Goal: Transaction & Acquisition: Obtain resource

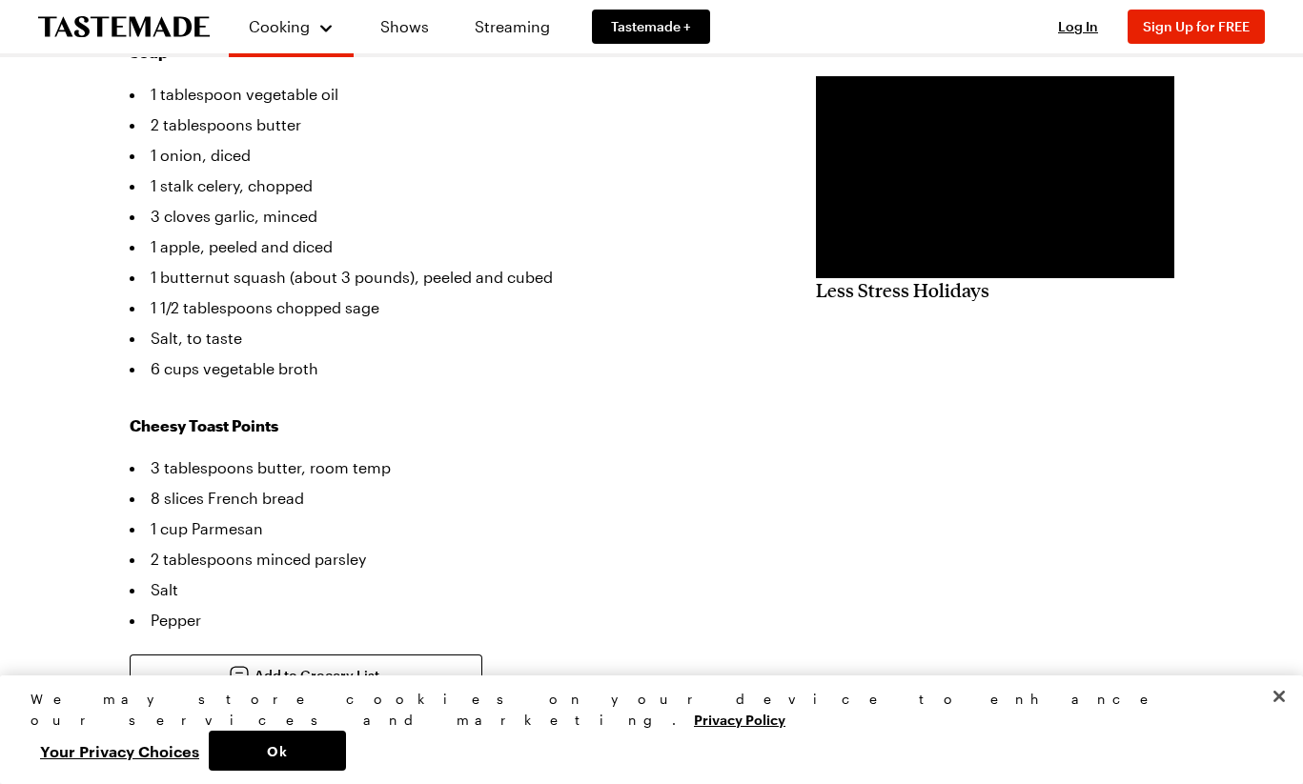
scroll to position [558, 0]
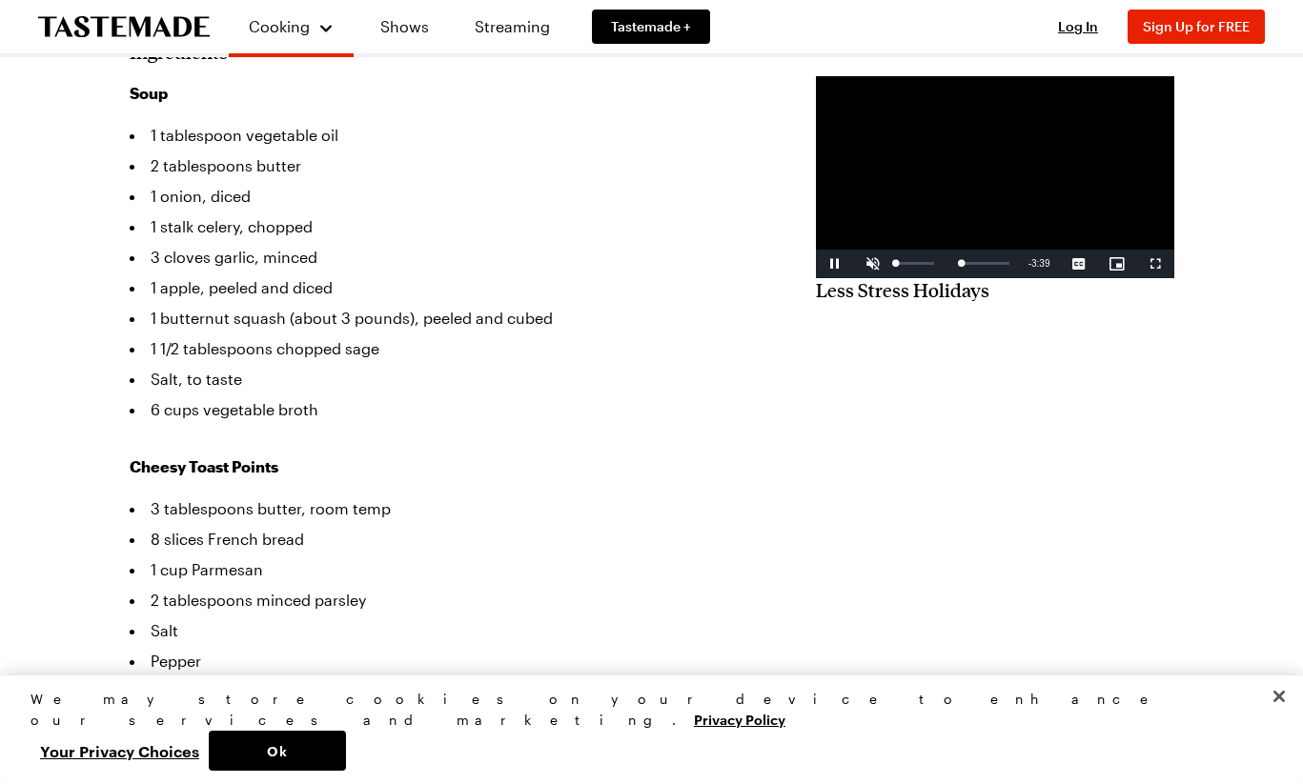
click at [854, 264] on span "Video Player" at bounding box center [873, 264] width 38 height 0
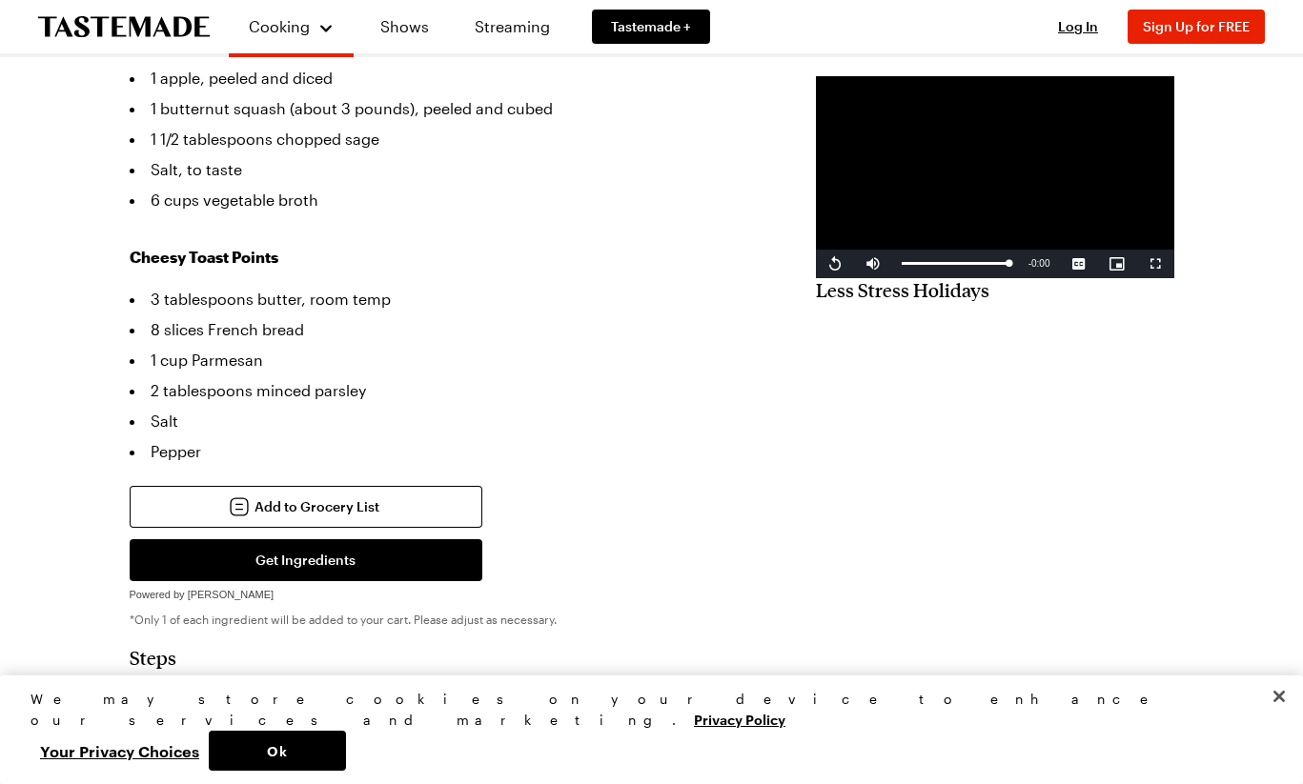
scroll to position [0, 0]
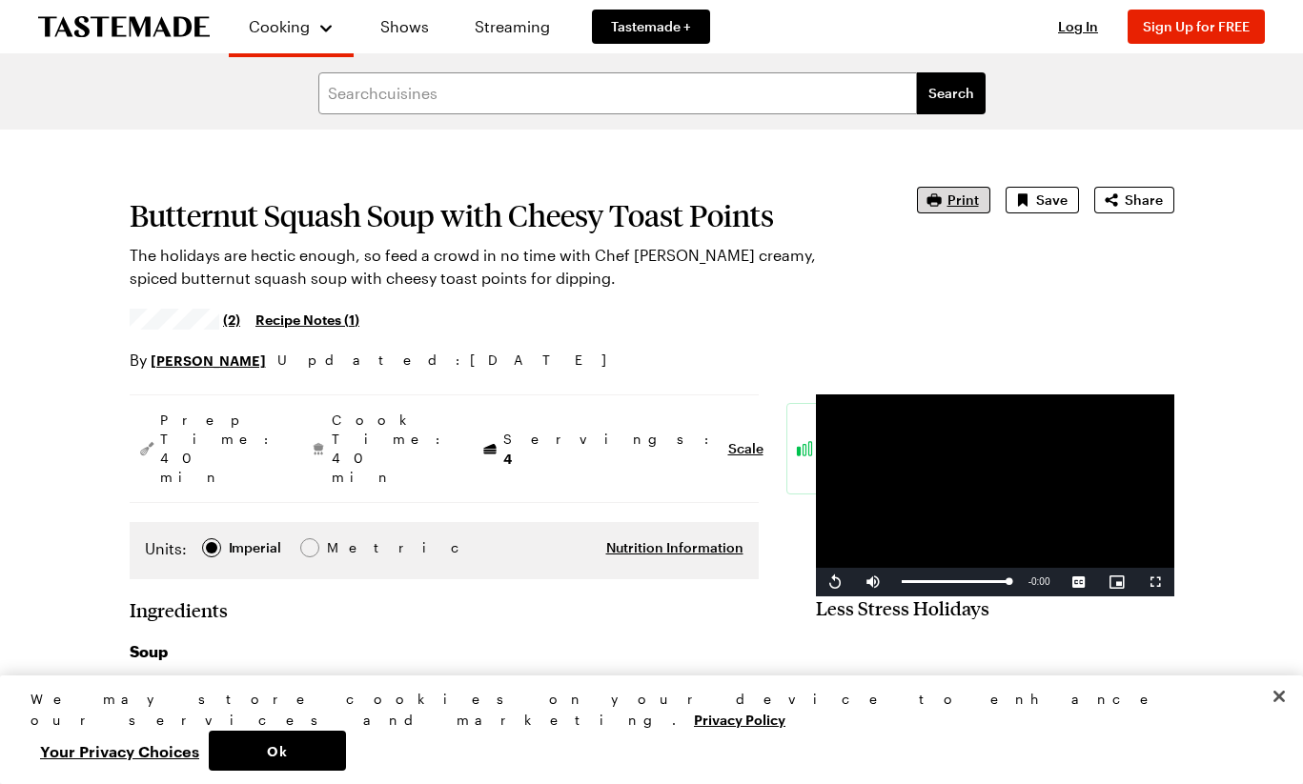
click at [955, 196] on span "Print" at bounding box center [962, 200] width 31 height 19
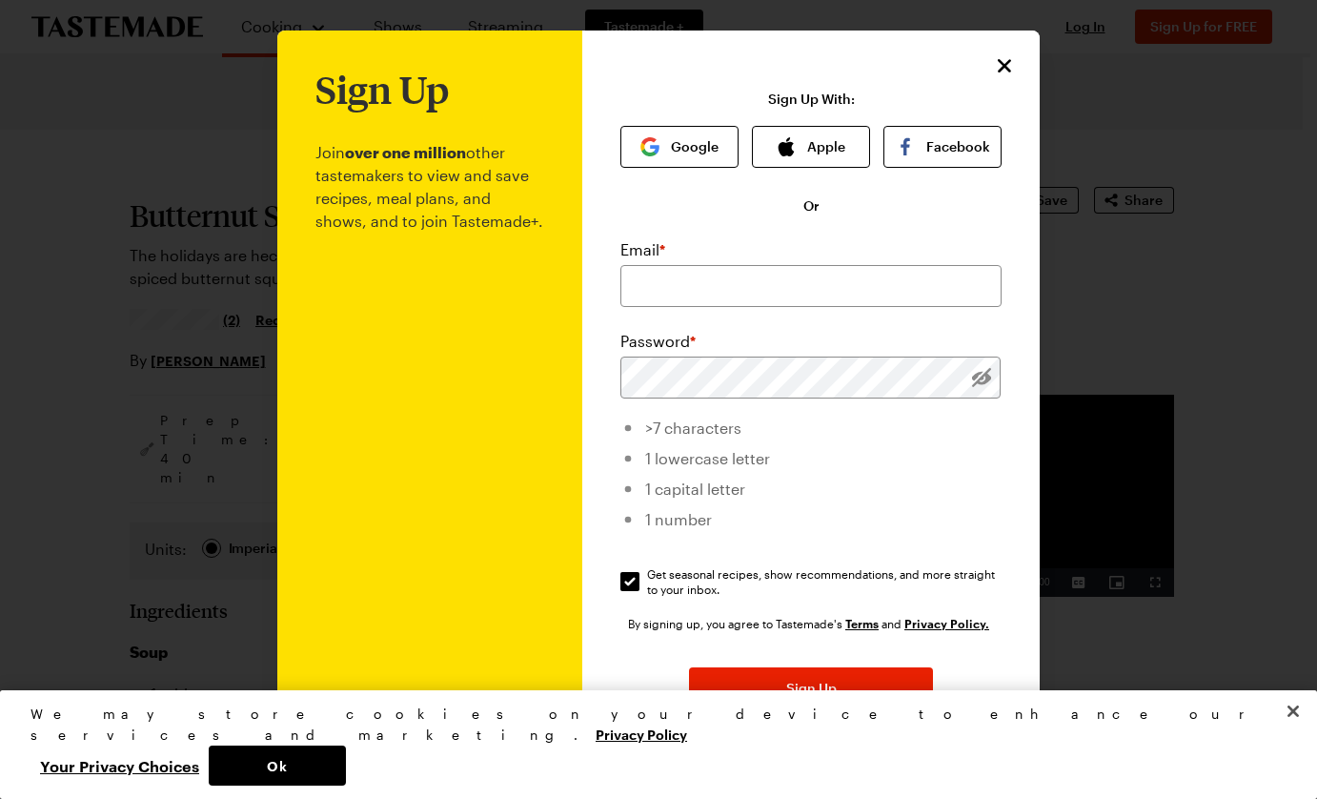
click at [994, 65] on icon "Close" at bounding box center [1004, 65] width 23 height 23
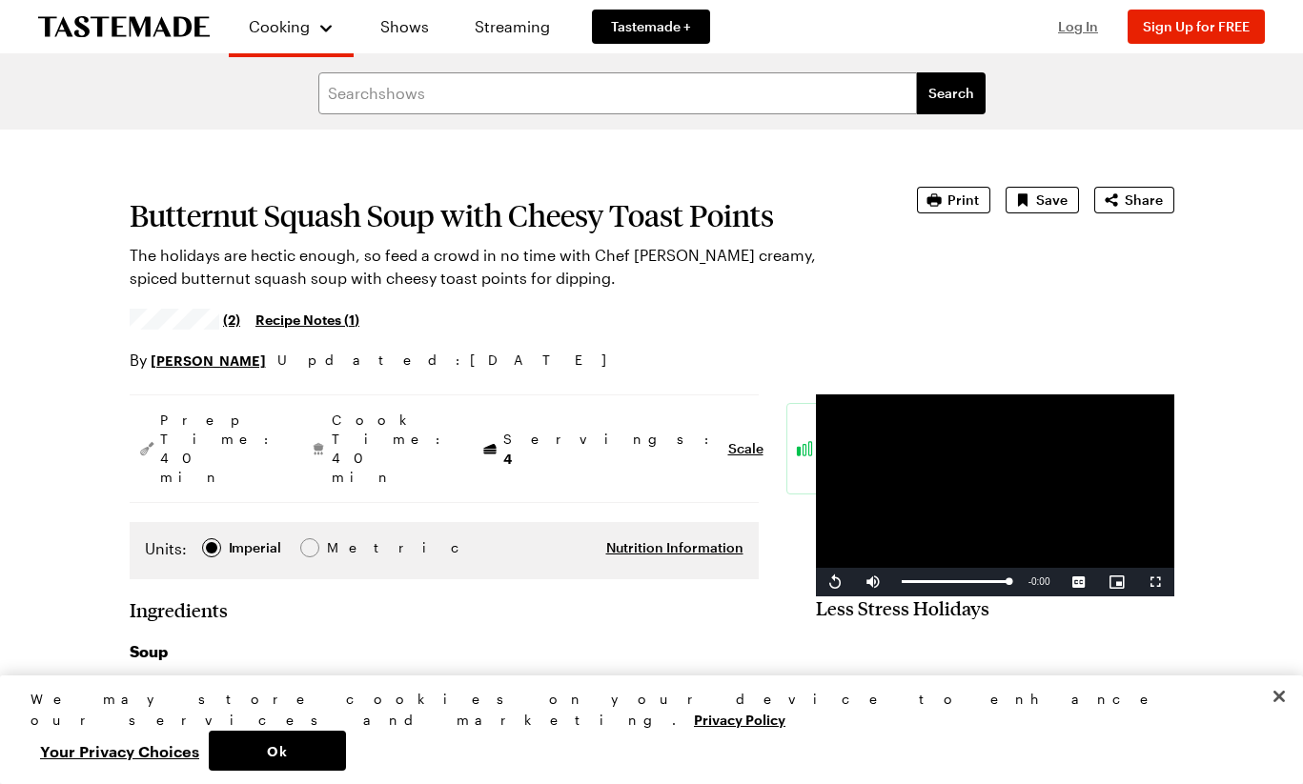
click at [1078, 23] on span "Log In" at bounding box center [1078, 26] width 40 height 16
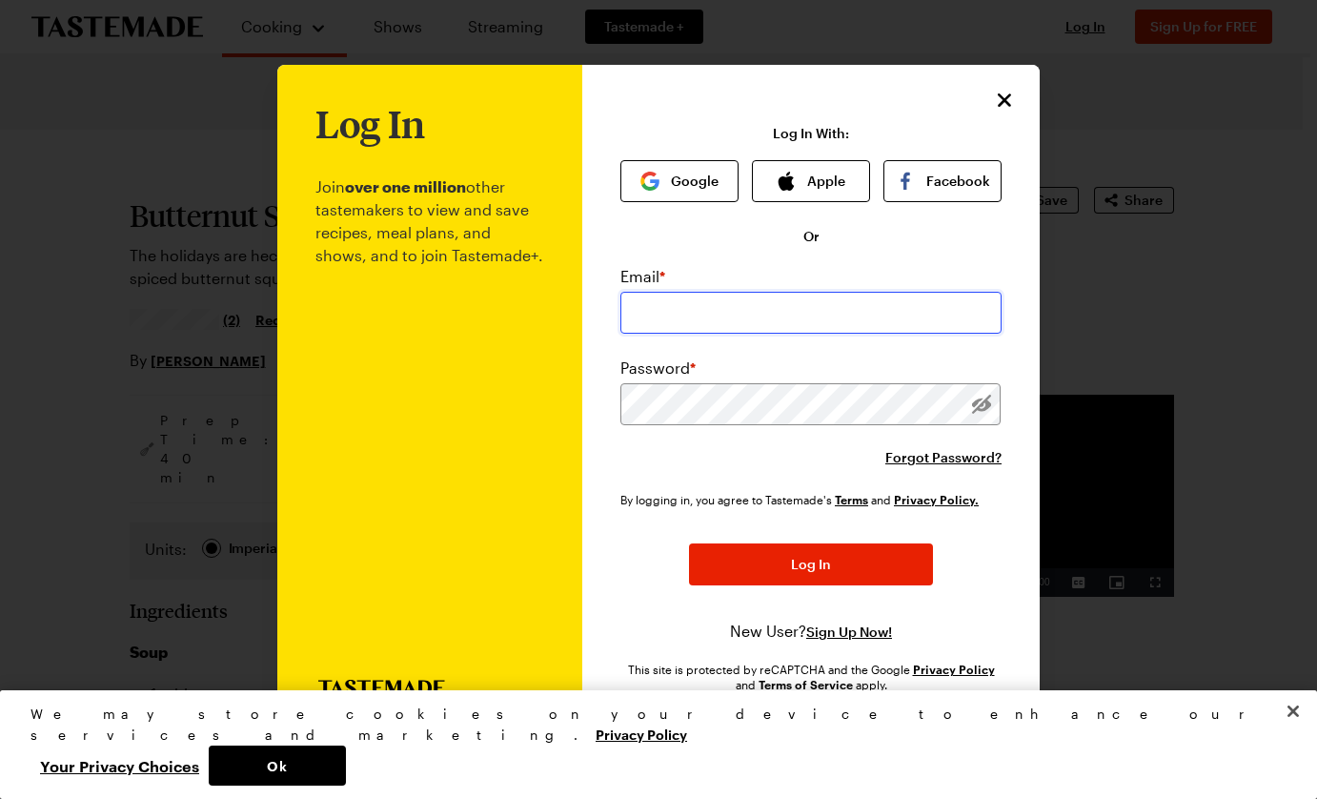
type input "[PERSON_NAME][EMAIL_ADDRESS][DOMAIN_NAME]"
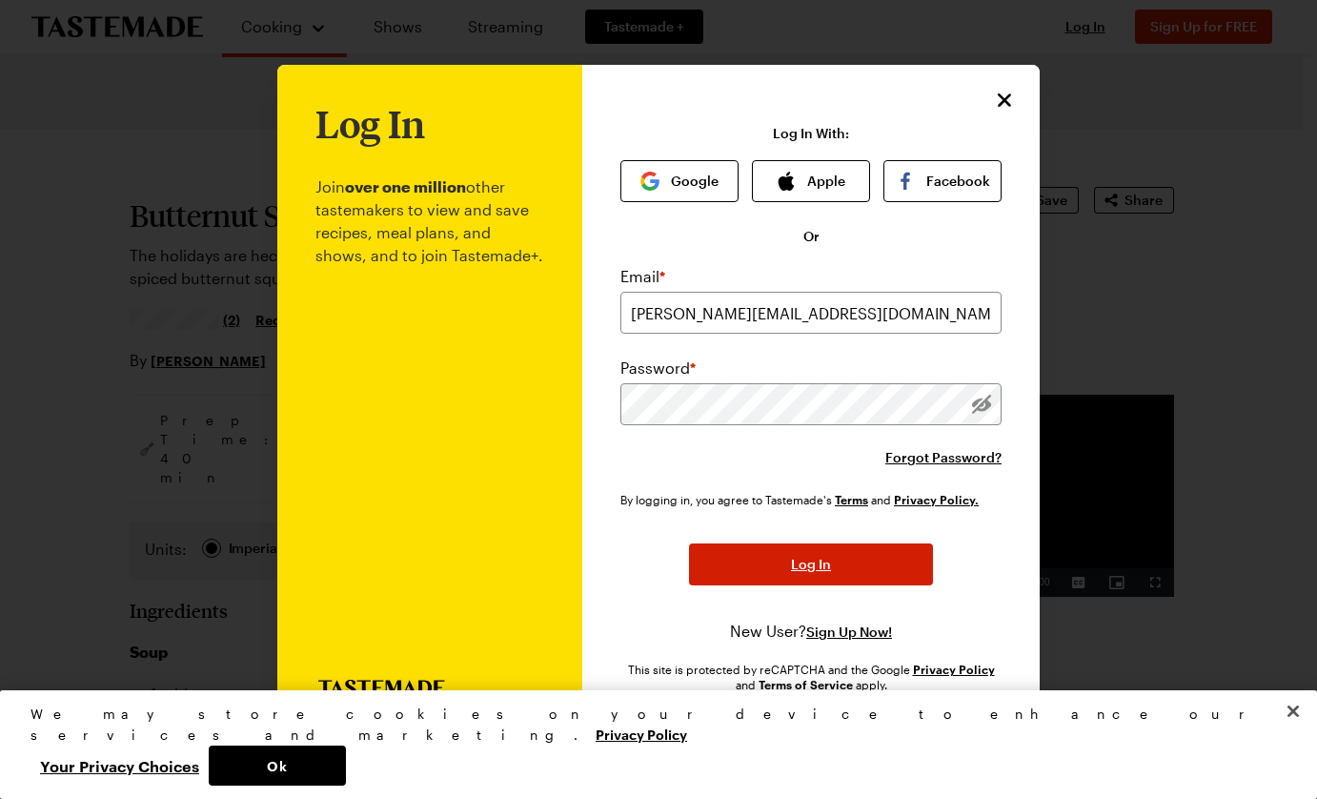
click at [808, 554] on button "Log In" at bounding box center [811, 564] width 244 height 42
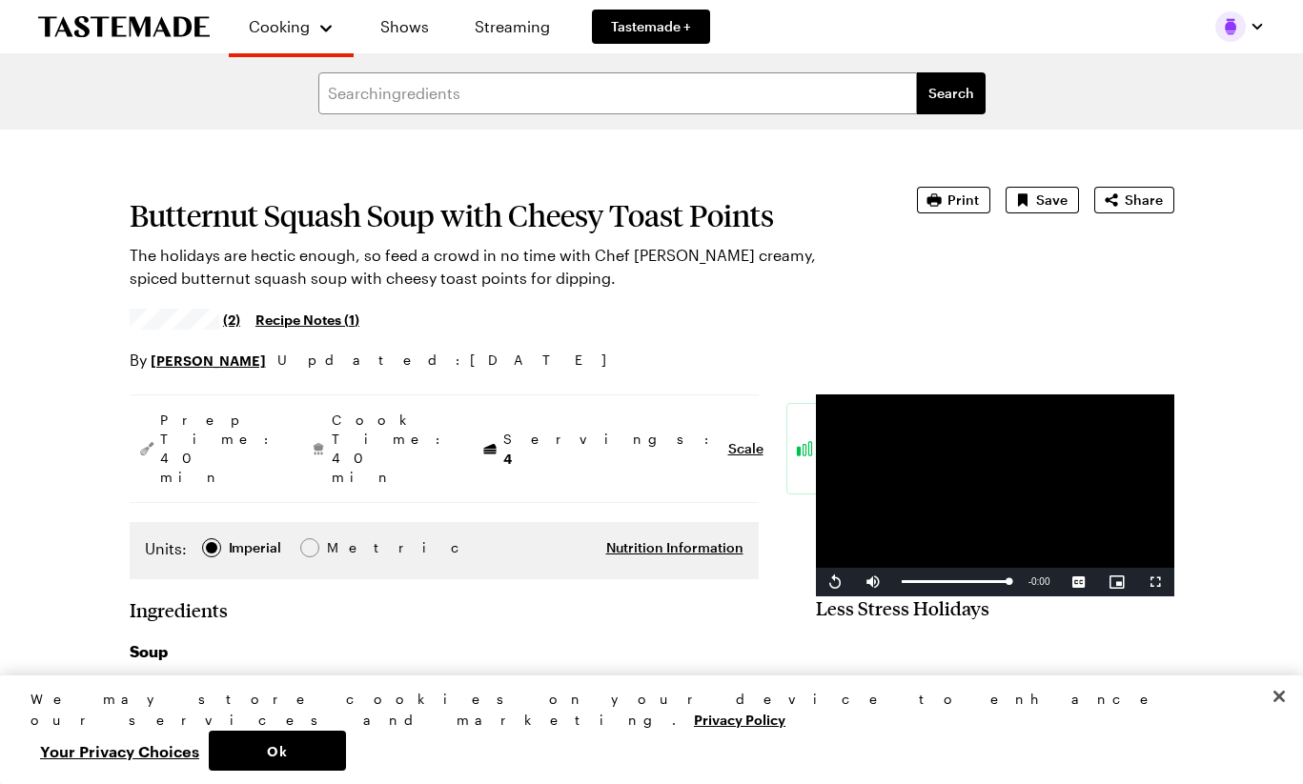
type textarea "x"
click at [965, 205] on span "Print" at bounding box center [962, 200] width 31 height 19
click at [914, 290] on div "Butternut Squash Soup with Cheesy Toast Points The holidays are hectic enough, …" at bounding box center [652, 279] width 1044 height 185
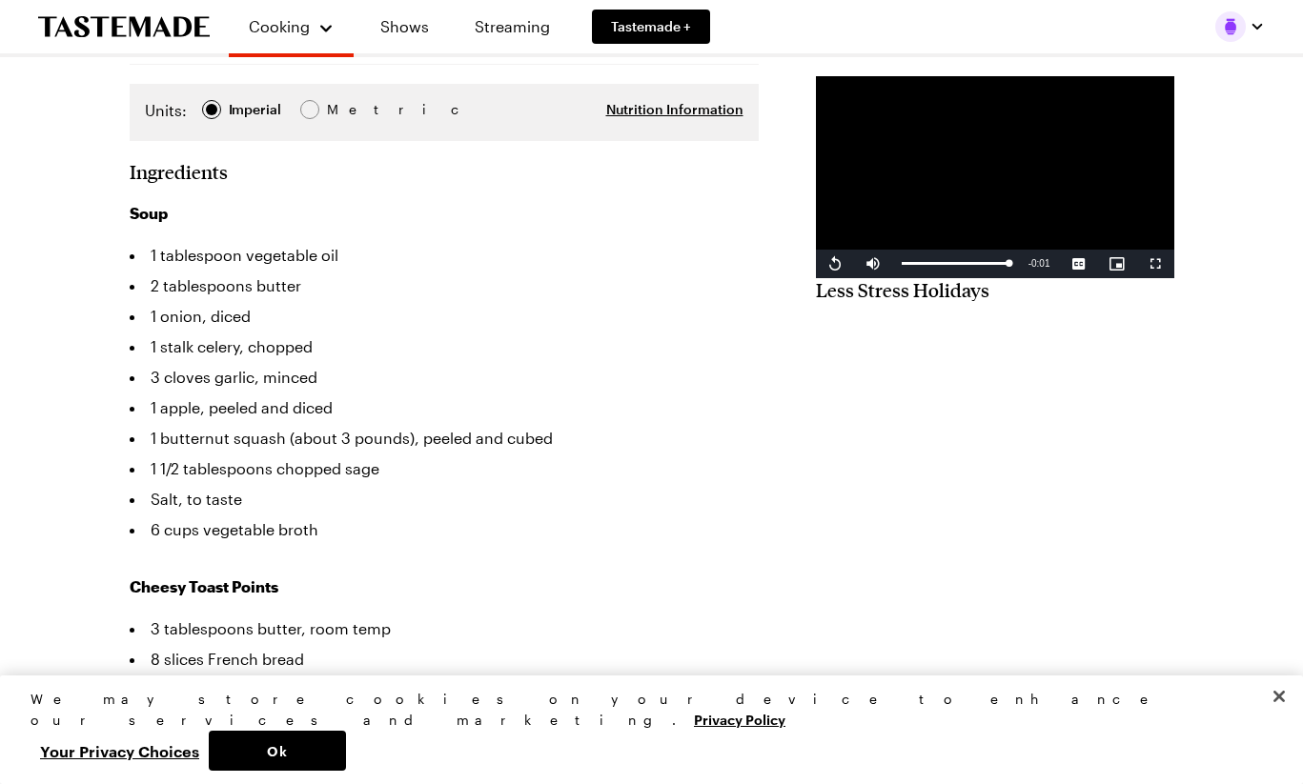
scroll to position [662, 0]
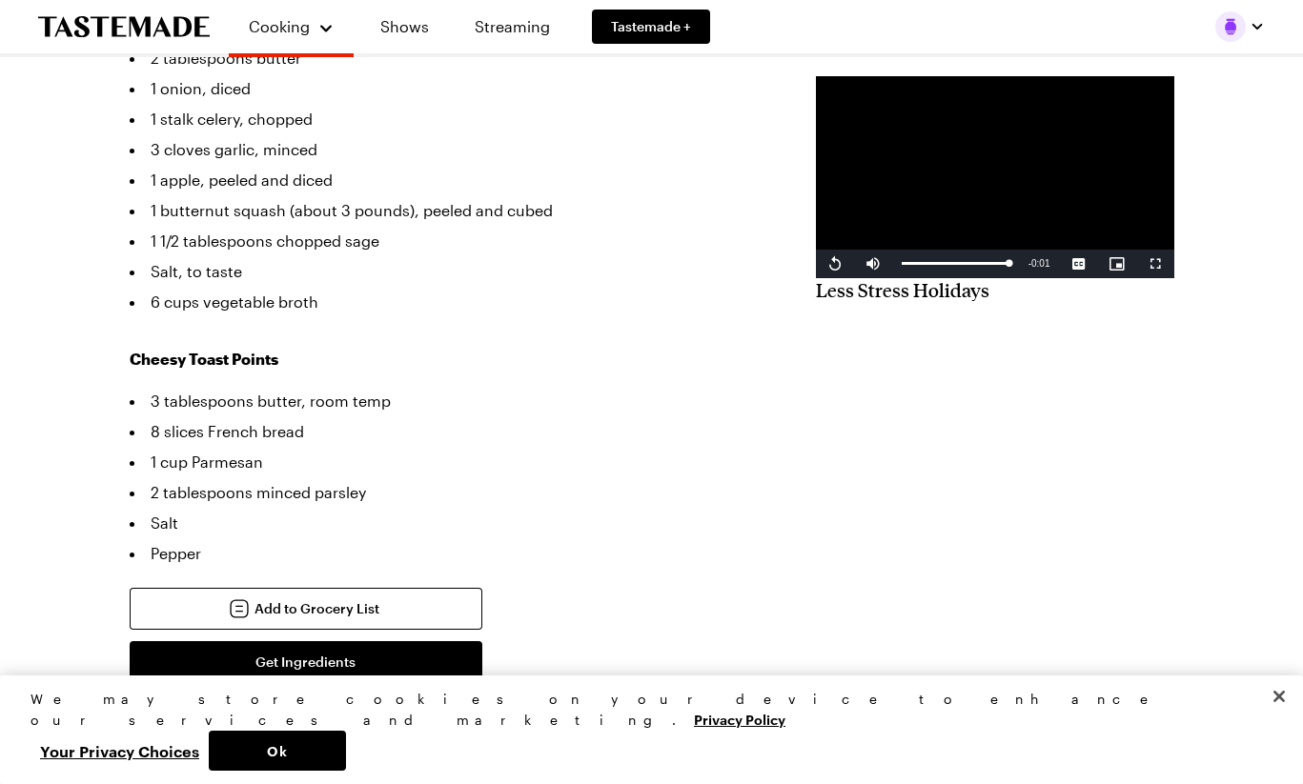
scroll to position [99, 0]
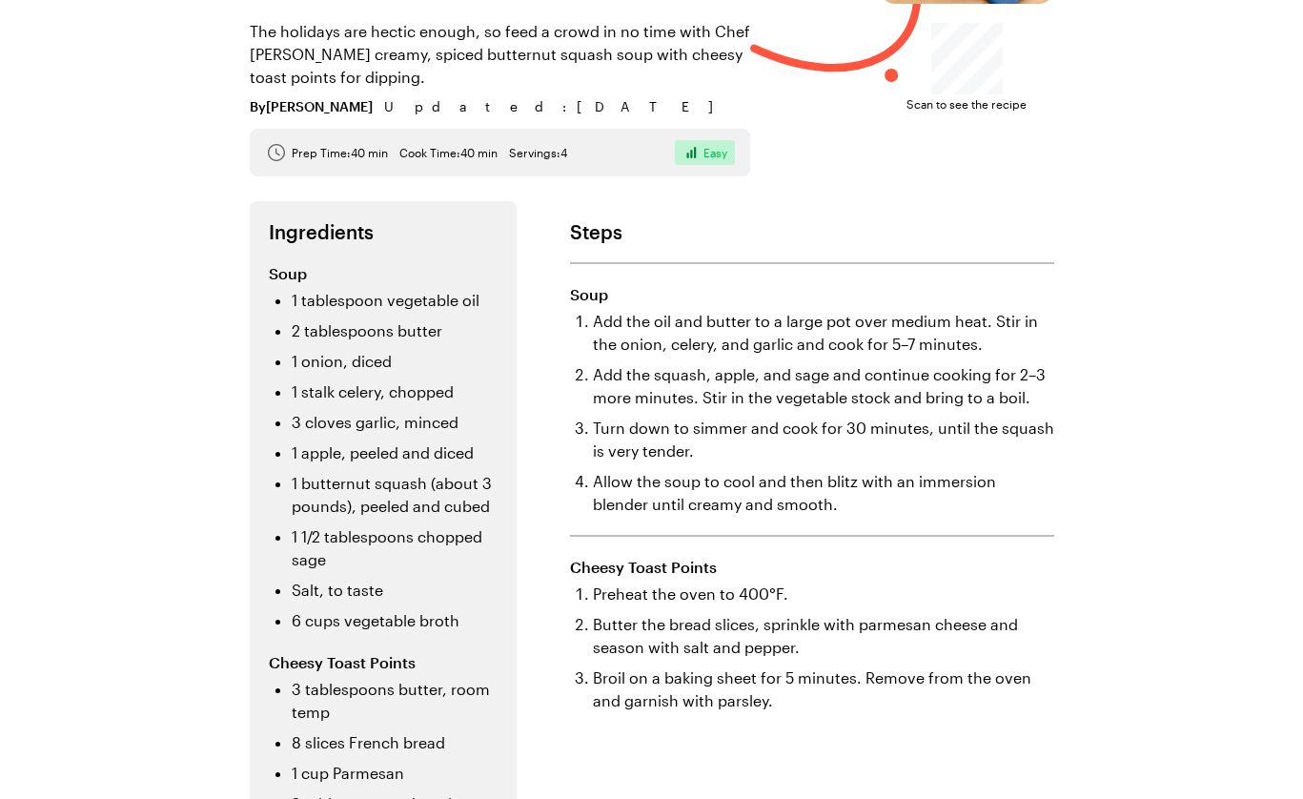
scroll to position [471, 0]
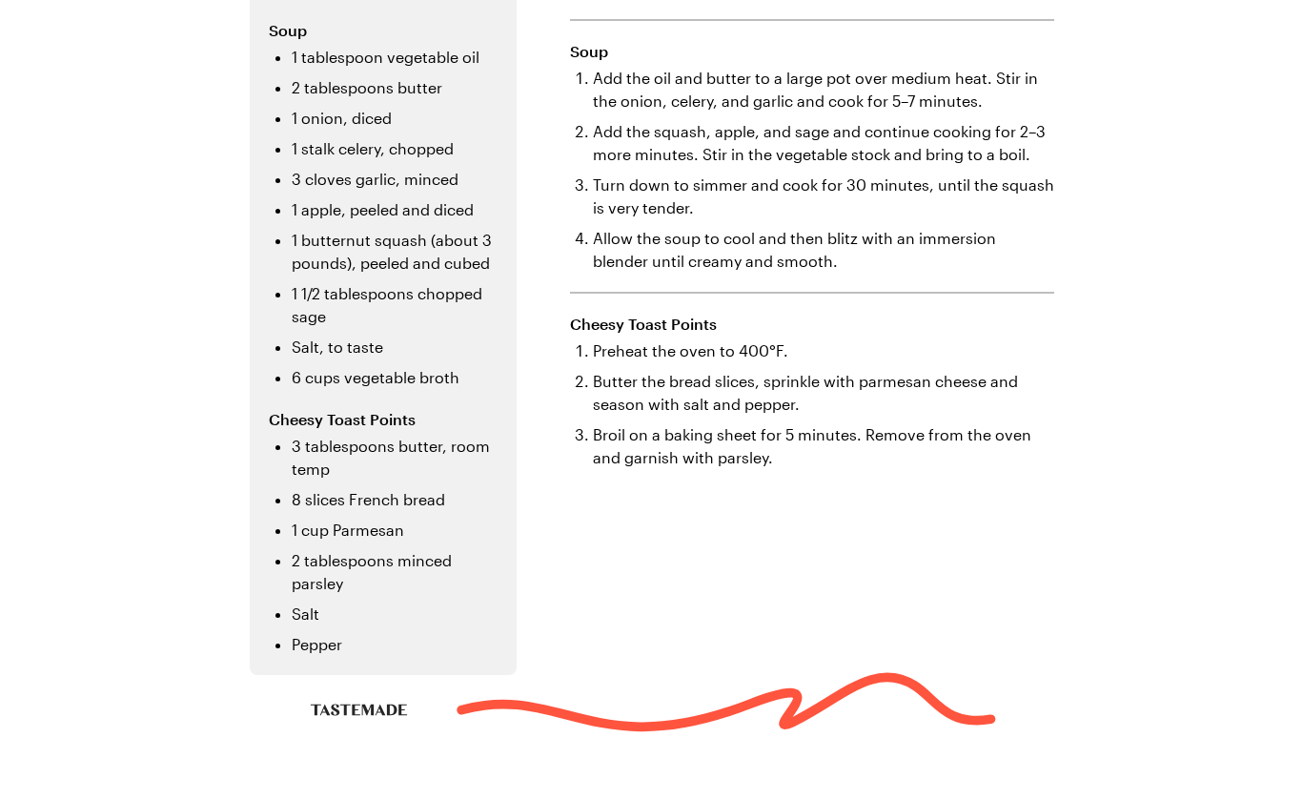
click at [1157, 276] on div "Butternut Squash Soup with Cheesy Toast Points The holidays are hectic enough, …" at bounding box center [651, 178] width 1303 height 1298
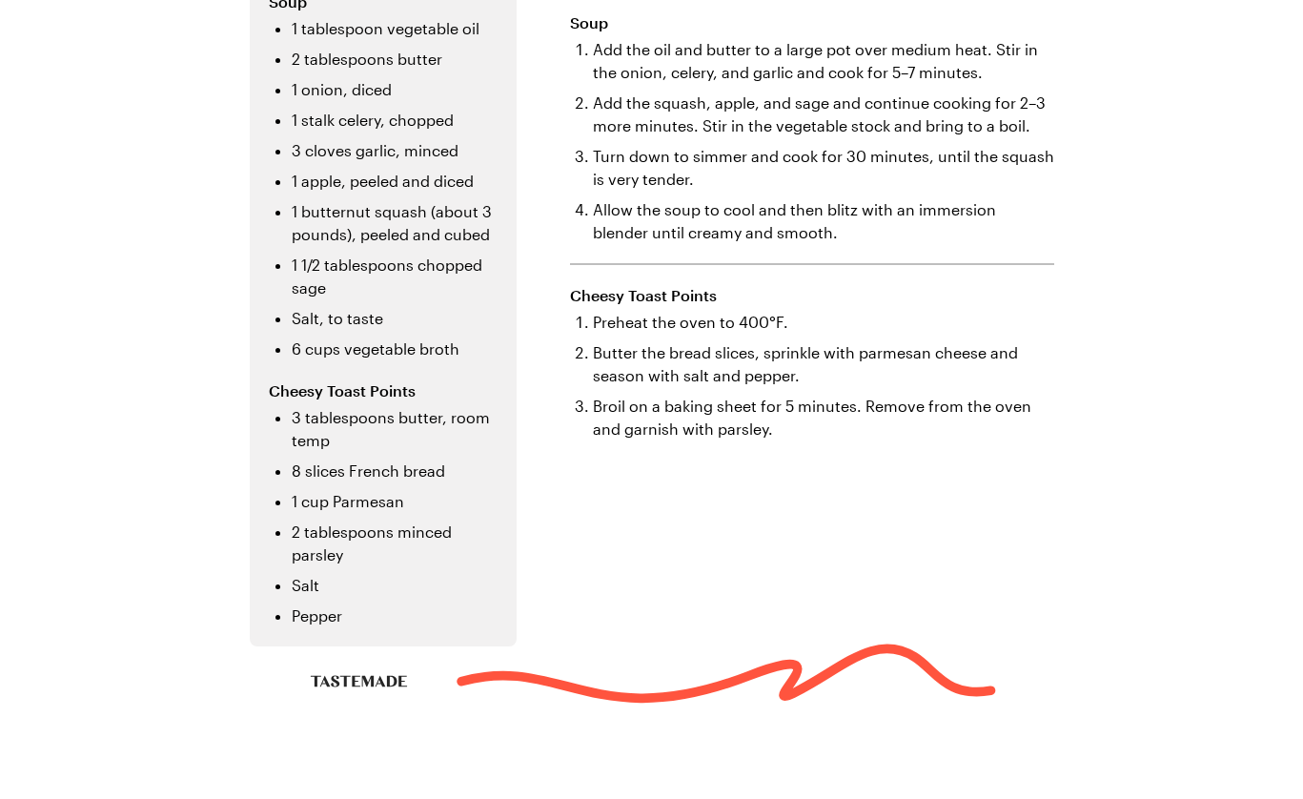
scroll to position [0, 0]
